Goal: Check status: Check status

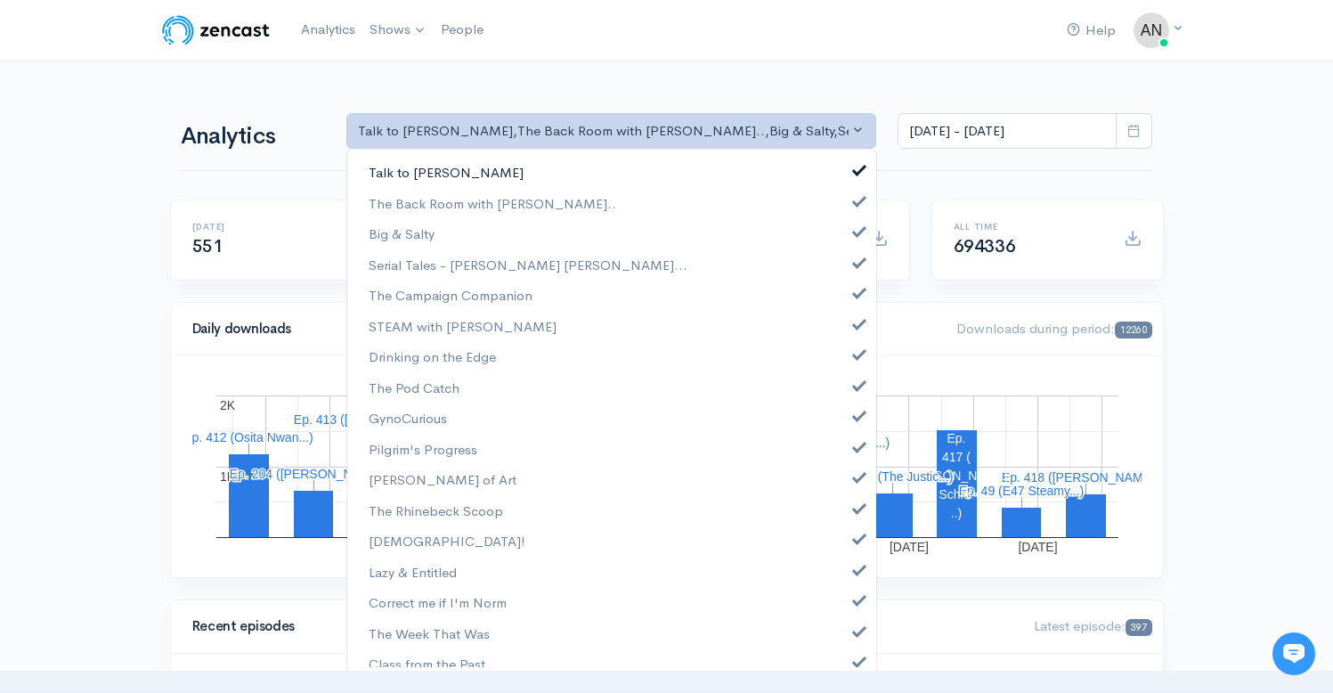
click at [856, 164] on span at bounding box center [859, 167] width 7 height 13
select select "10316"
click at [856, 224] on span at bounding box center [859, 229] width 7 height 13
click at [856, 264] on span at bounding box center [859, 260] width 7 height 13
click at [845, 302] on link "The Campaign Companion" at bounding box center [611, 295] width 529 height 31
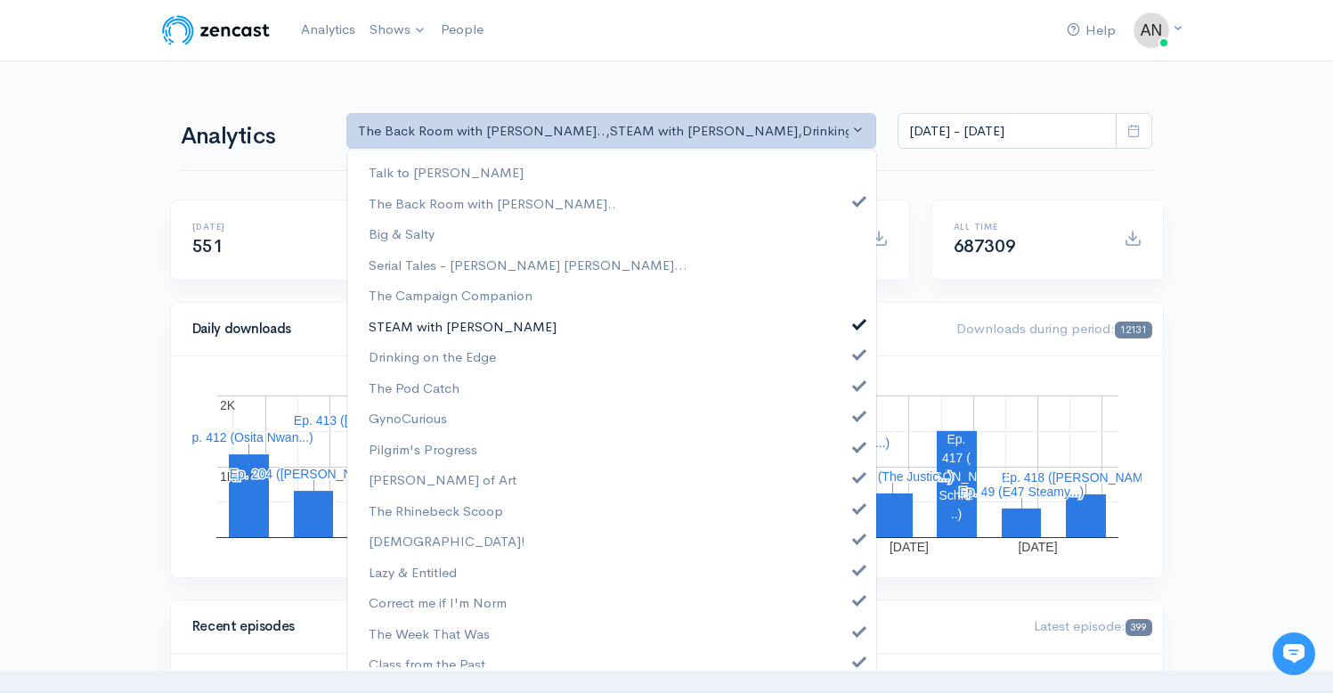
click at [856, 320] on span at bounding box center [859, 321] width 7 height 13
click at [856, 352] on span at bounding box center [859, 352] width 7 height 13
click at [856, 377] on span at bounding box center [859, 383] width 7 height 13
click at [856, 416] on span at bounding box center [859, 413] width 7 height 13
click at [856, 448] on span at bounding box center [859, 444] width 7 height 13
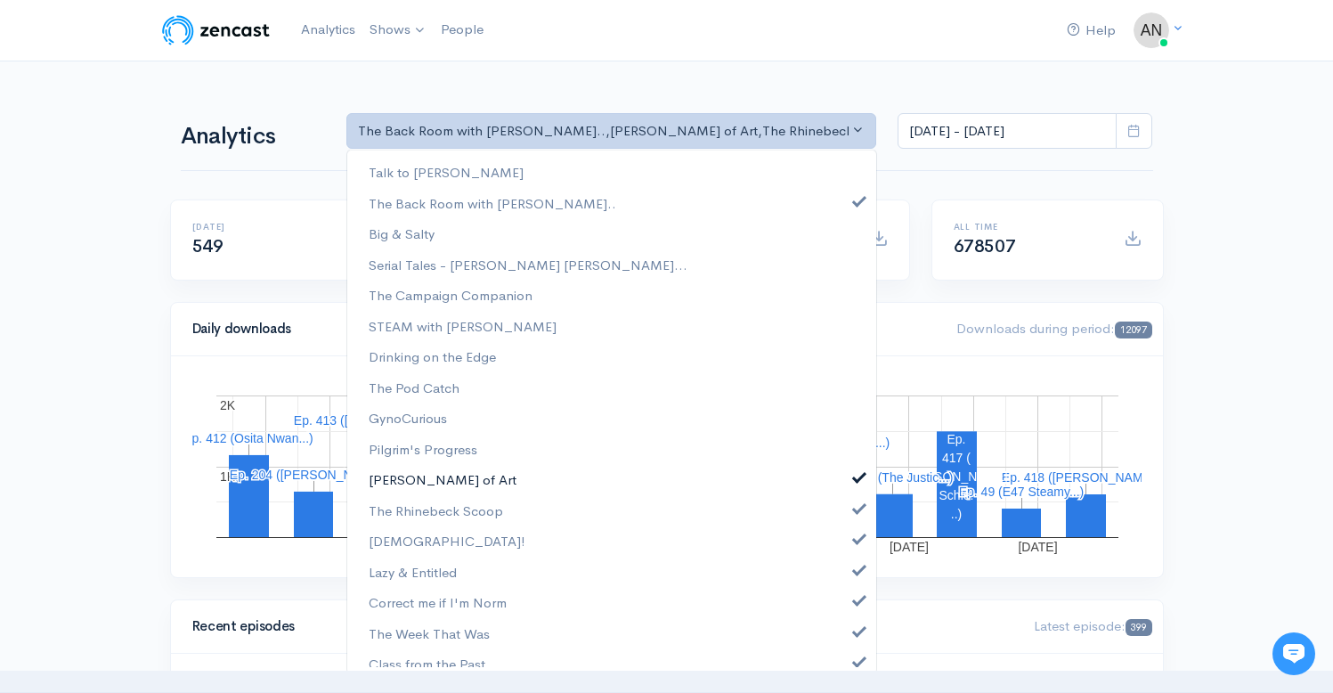
click at [856, 480] on span at bounding box center [859, 474] width 7 height 13
click at [856, 512] on span at bounding box center [859, 506] width 7 height 13
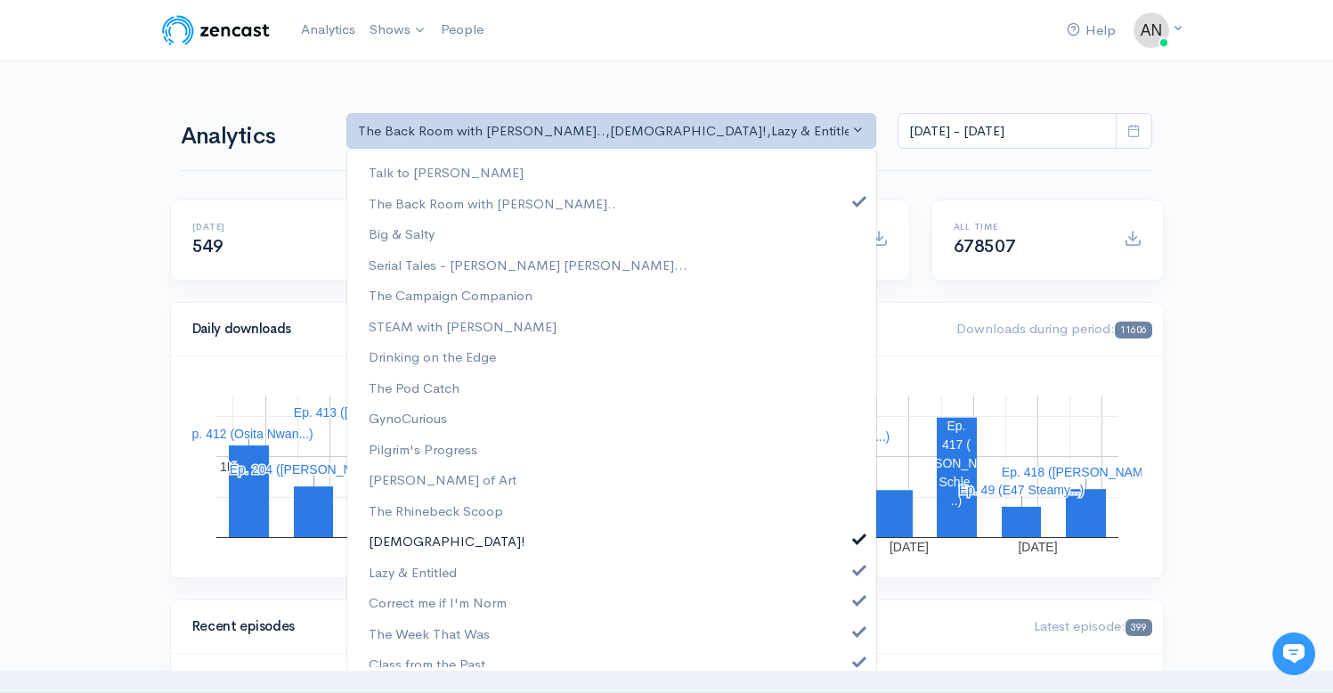
click at [856, 540] on span at bounding box center [859, 536] width 7 height 13
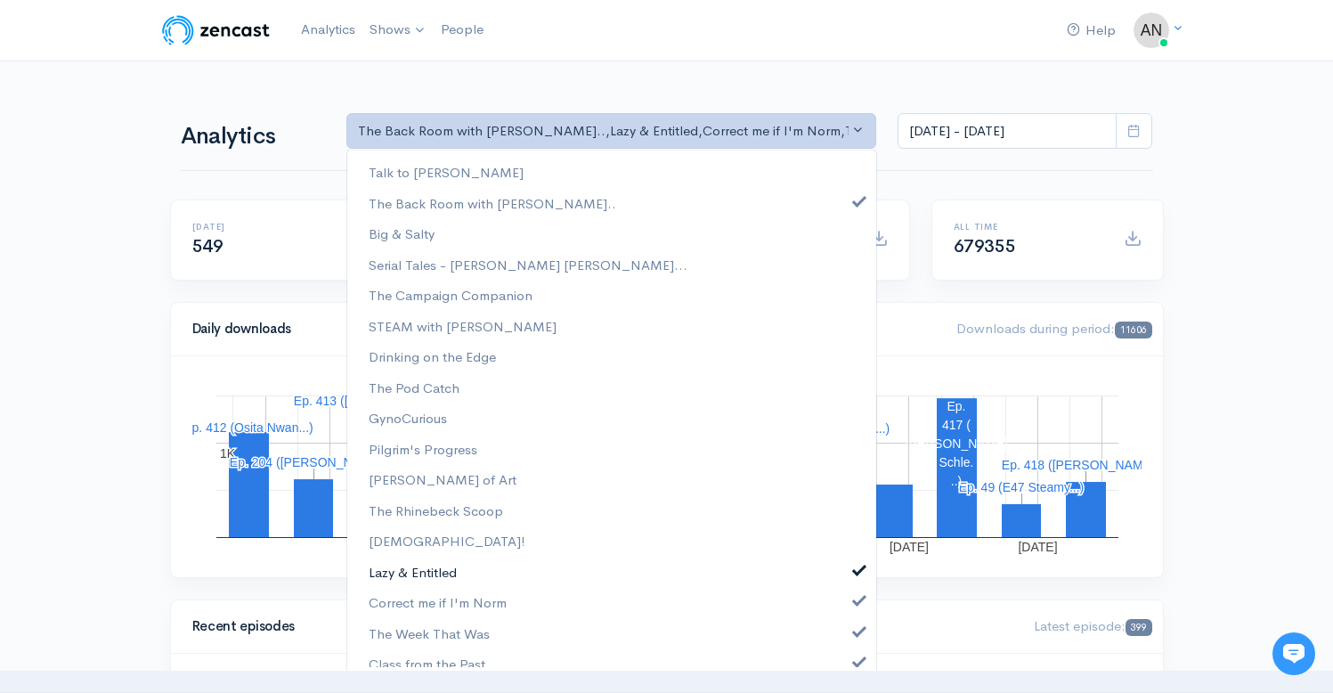
click at [856, 566] on span at bounding box center [859, 567] width 7 height 13
click at [856, 593] on span at bounding box center [859, 597] width 7 height 13
click at [856, 622] on span at bounding box center [859, 628] width 7 height 13
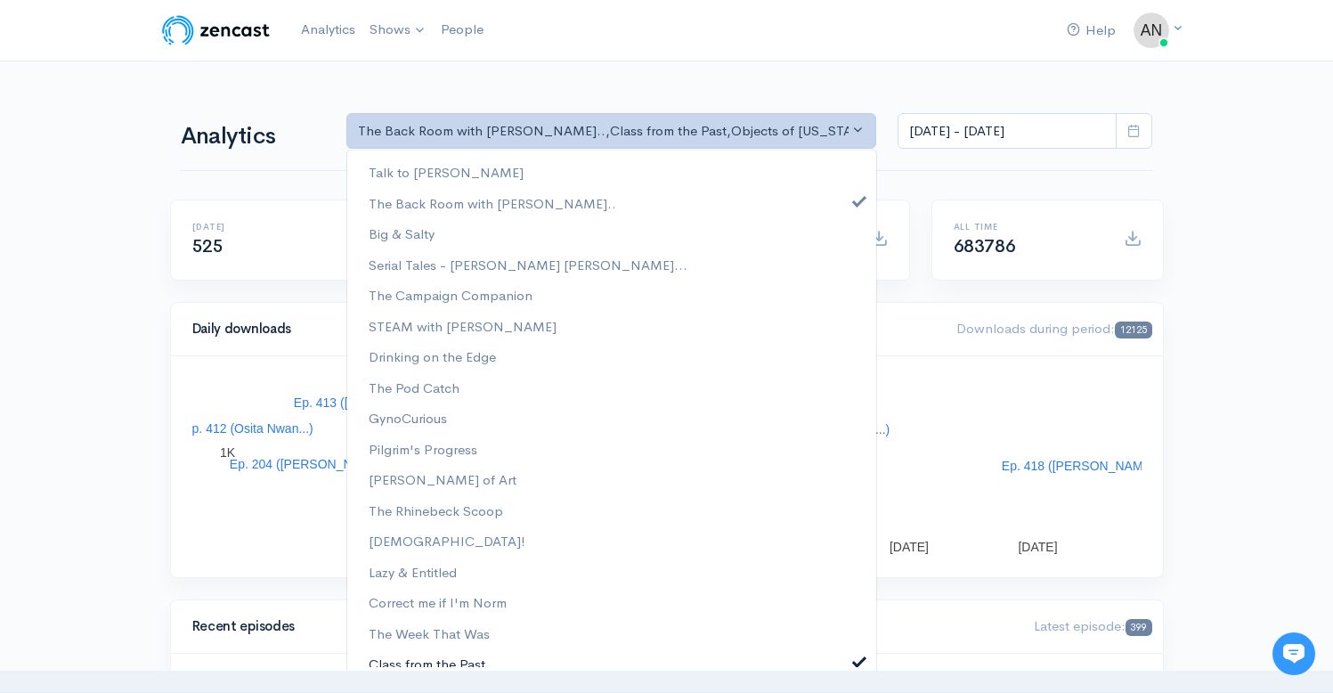
click at [856, 655] on span at bounding box center [859, 659] width 7 height 13
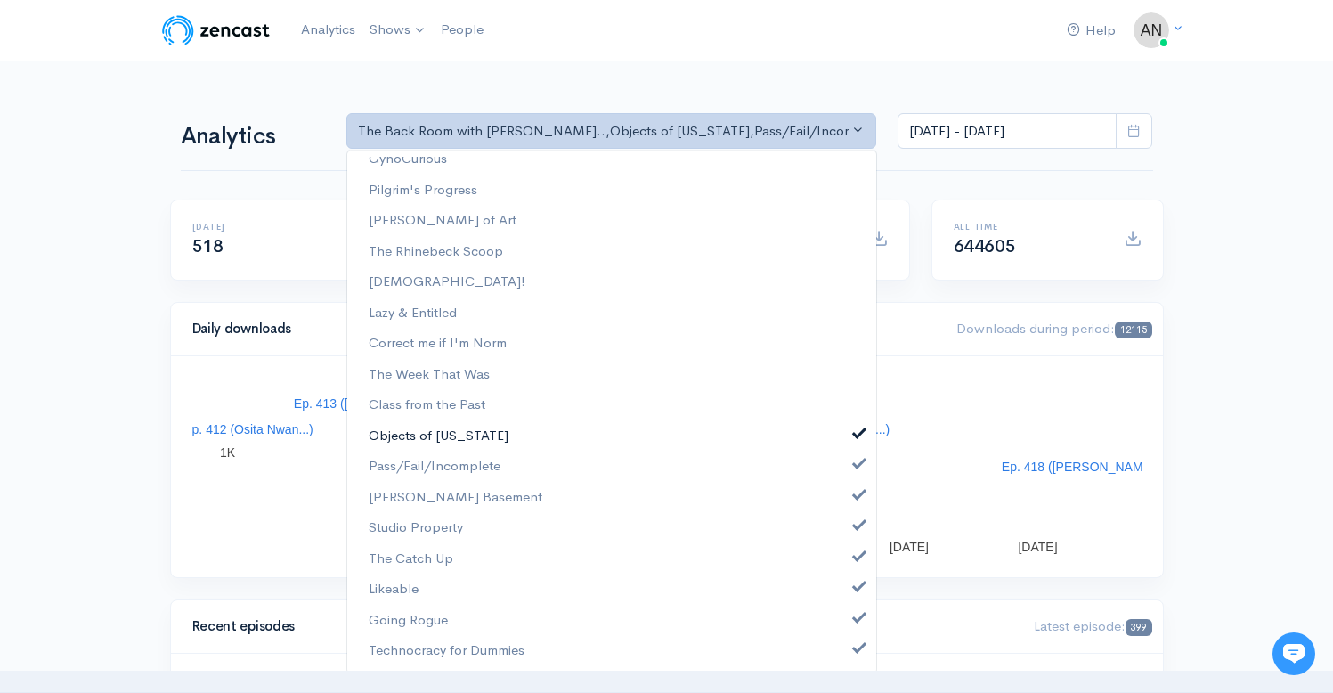
click at [851, 438] on link "Objects of [US_STATE]" at bounding box center [611, 435] width 529 height 31
click at [856, 462] on span at bounding box center [859, 461] width 7 height 13
click at [856, 493] on span at bounding box center [859, 492] width 7 height 13
click at [846, 533] on link "Studio Property" at bounding box center [611, 527] width 529 height 31
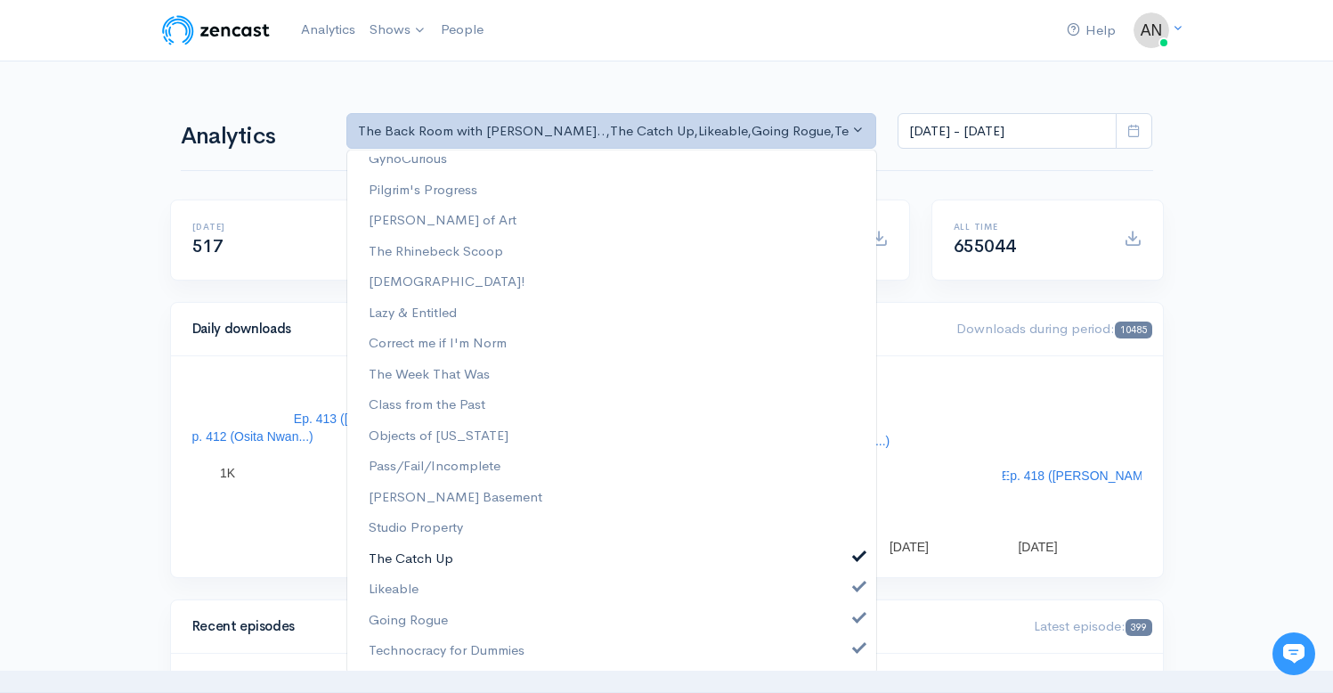
click at [856, 556] on span at bounding box center [859, 554] width 7 height 13
click at [856, 589] on span at bounding box center [859, 584] width 7 height 13
click at [856, 615] on span at bounding box center [859, 615] width 7 height 13
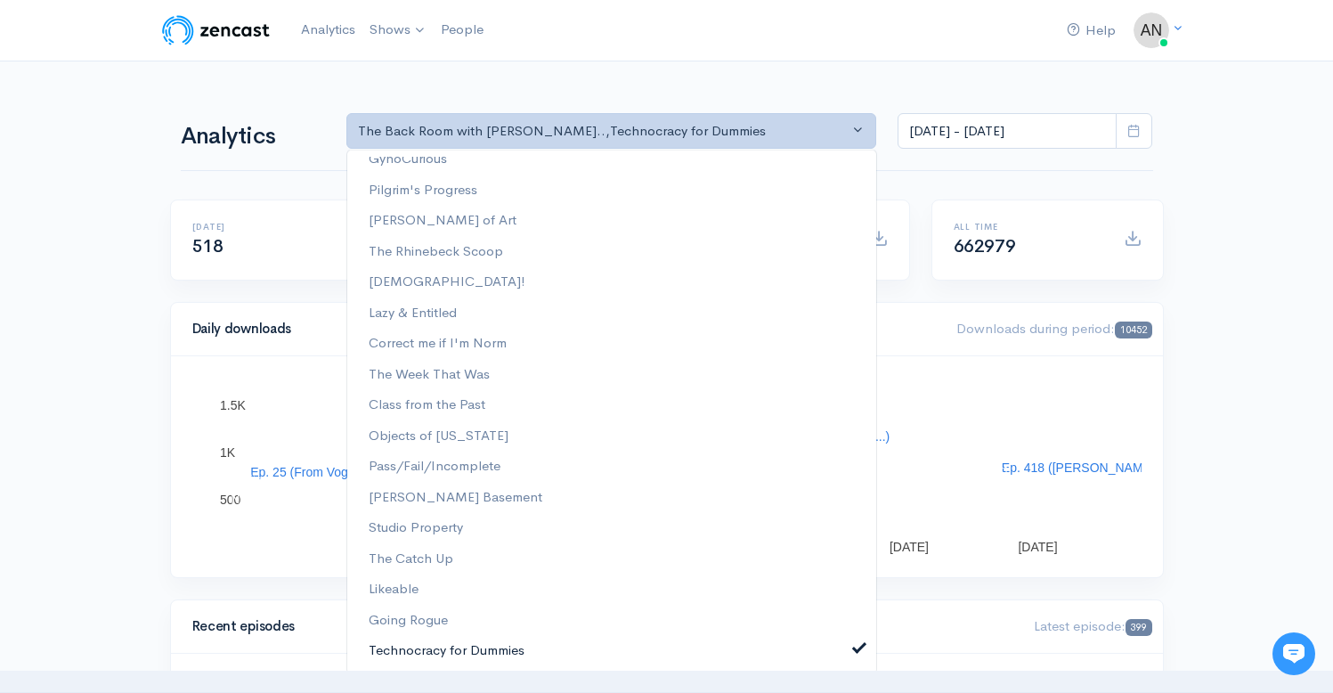
click at [856, 645] on span at bounding box center [859, 645] width 7 height 13
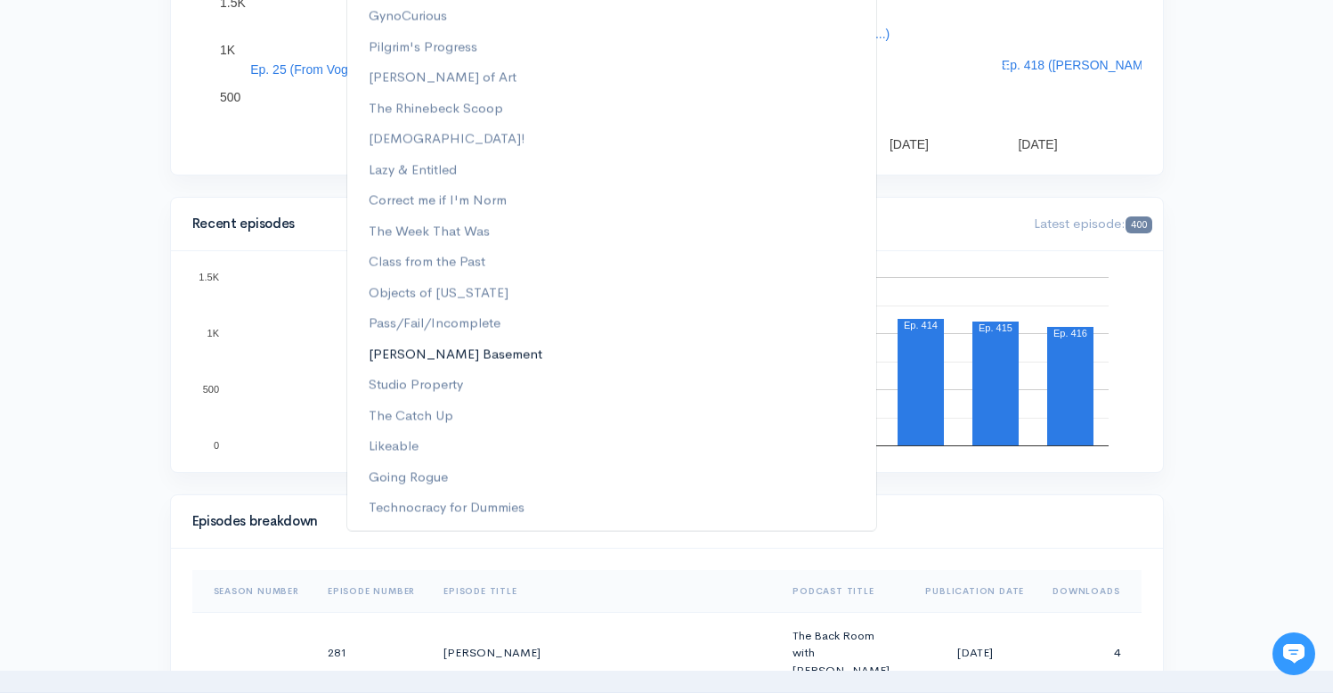
scroll to position [0, 0]
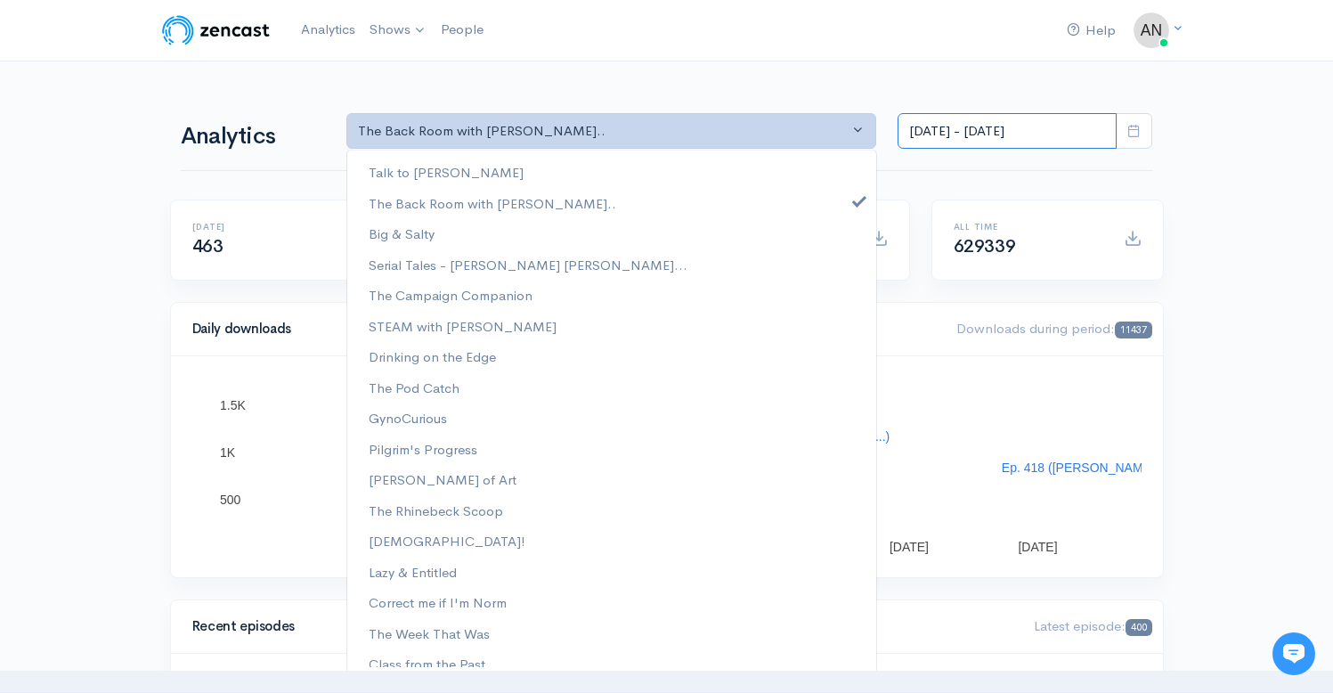
click at [980, 129] on input "[DATE] - [DATE]" at bounding box center [1007, 131] width 219 height 37
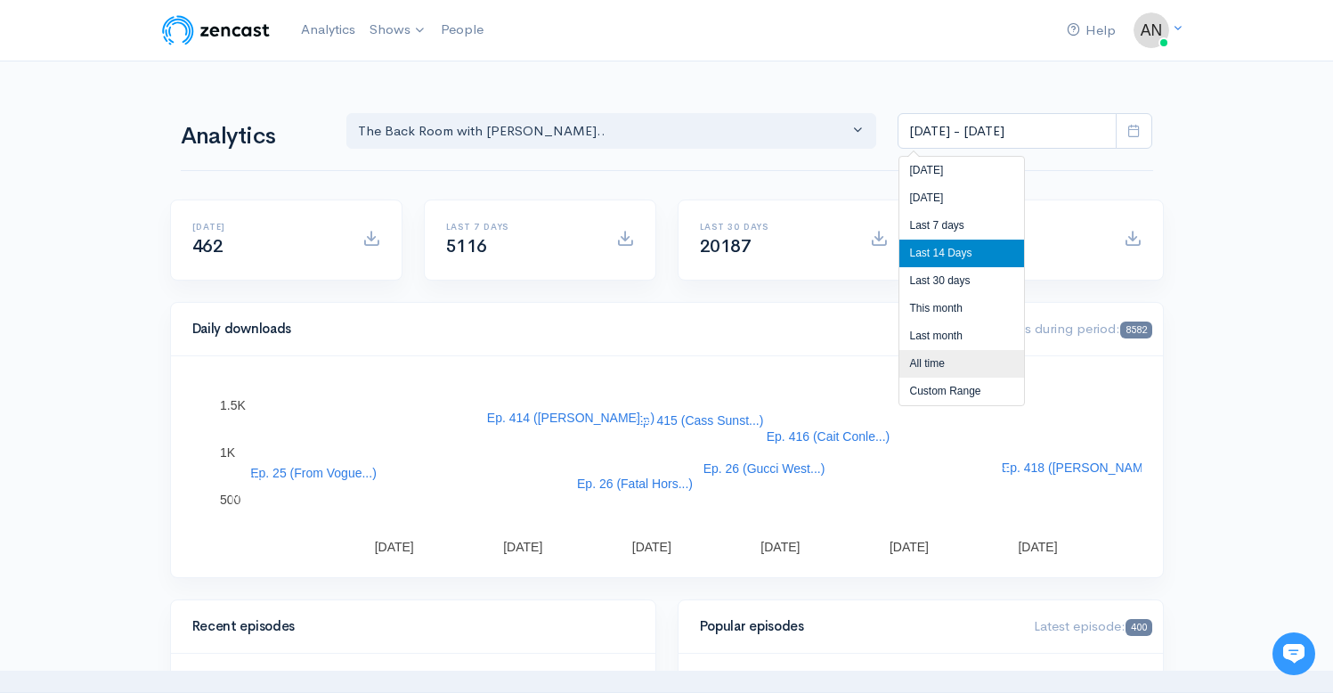
click at [922, 366] on li "All time" at bounding box center [961, 364] width 125 height 28
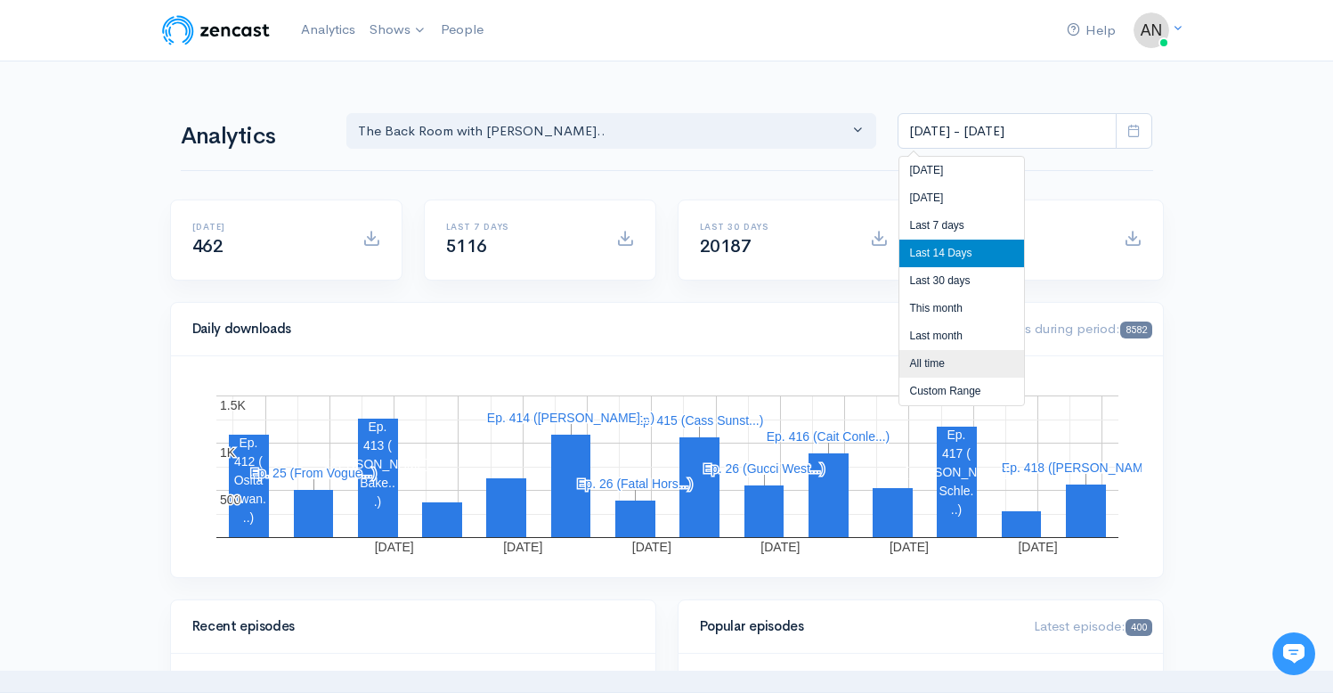
type input "[DATE] - [DATE]"
